Goal: Contribute content: Add original content to the website for others to see

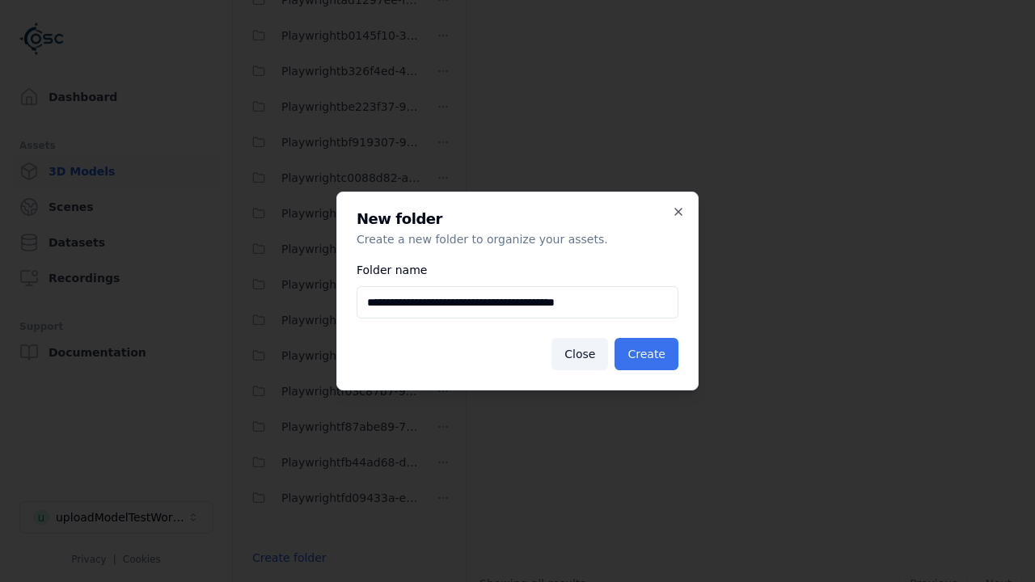
type input "**********"
click at [648, 354] on button "Create" at bounding box center [646, 354] width 64 height 32
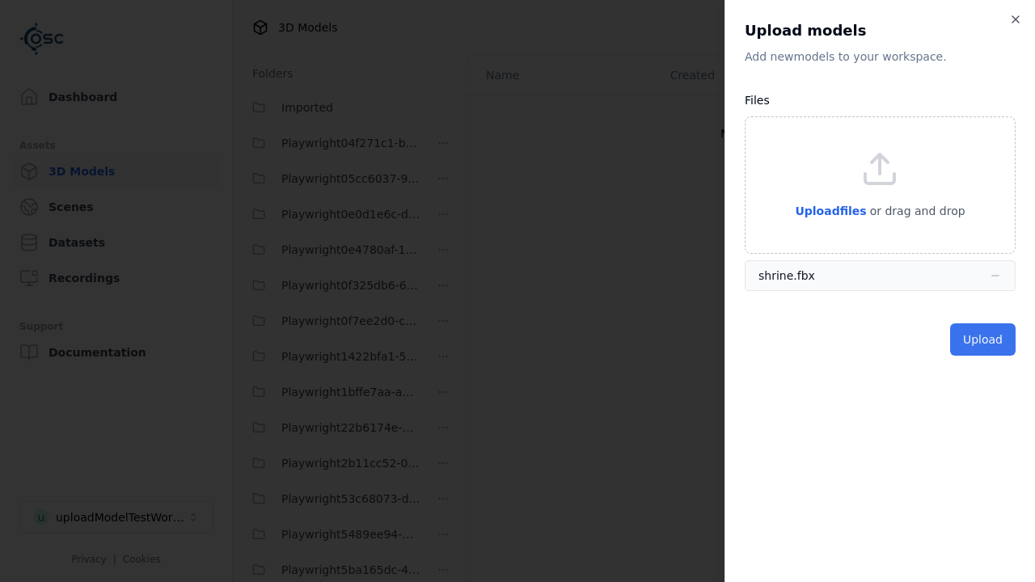
click at [984, 340] on button "Upload" at bounding box center [982, 339] width 65 height 32
